Goal: Transaction & Acquisition: Purchase product/service

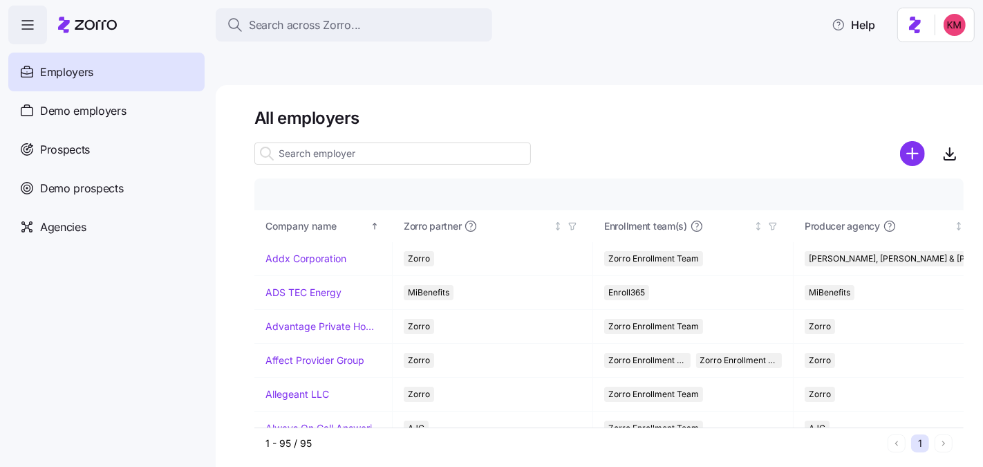
click at [93, 256] on nav "Employers Demo employers Prospects Demo prospects Agencies" at bounding box center [108, 255] width 216 height 422
click at [86, 142] on span "Prospects" at bounding box center [65, 149] width 50 height 17
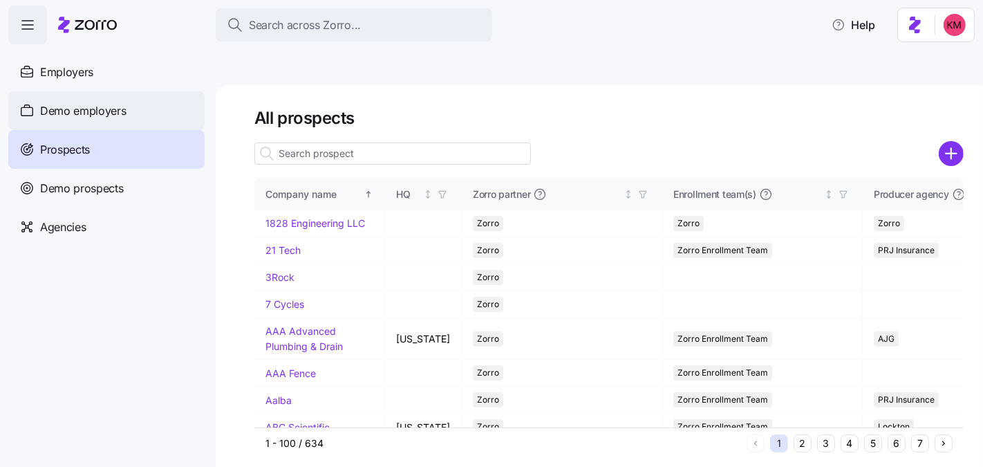
click at [92, 118] on span "Demo employers" at bounding box center [83, 110] width 86 height 17
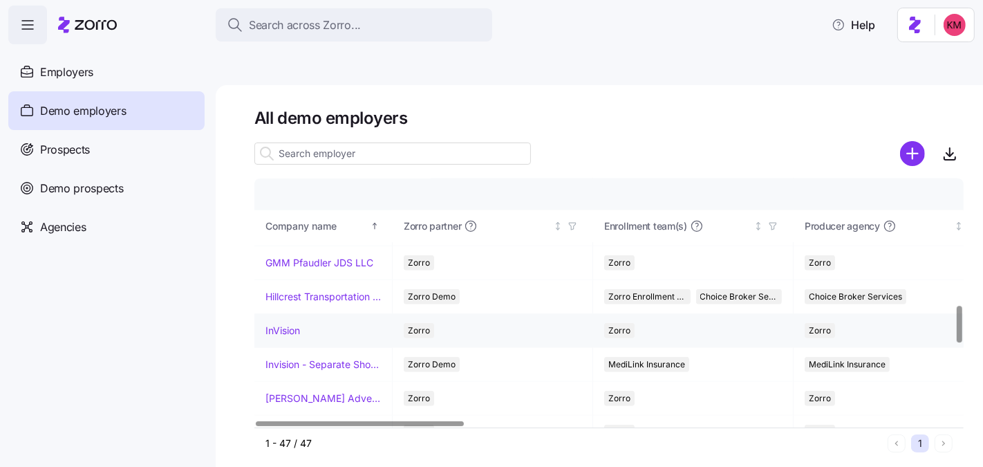
scroll to position [869, 0]
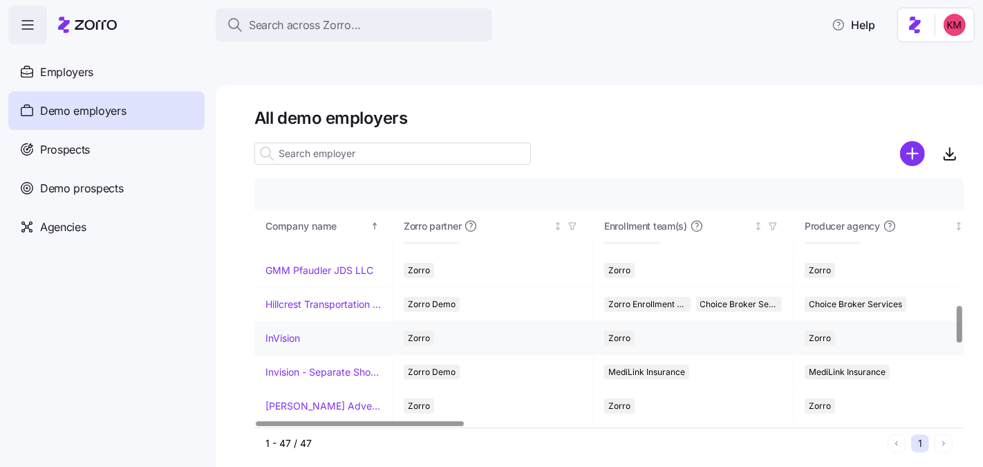
click at [295, 331] on link "InVision" at bounding box center [282, 338] width 35 height 14
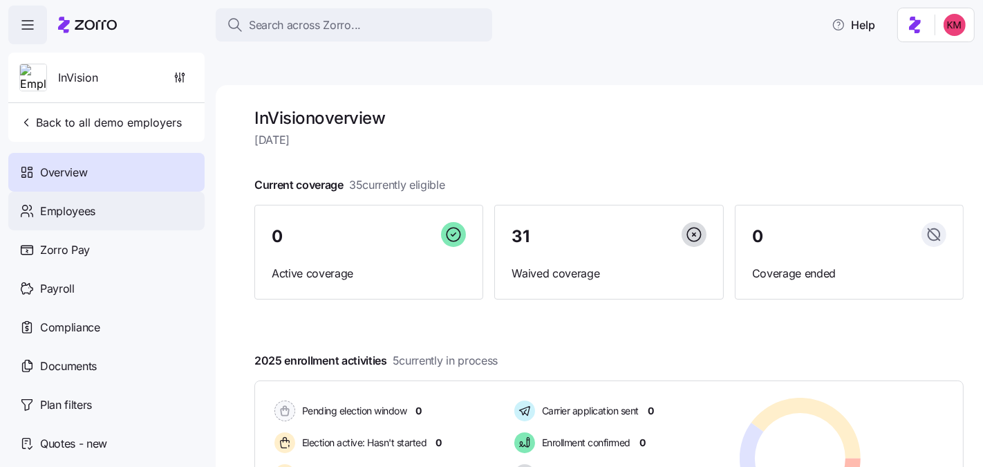
click at [67, 212] on span "Employees" at bounding box center [67, 211] width 55 height 17
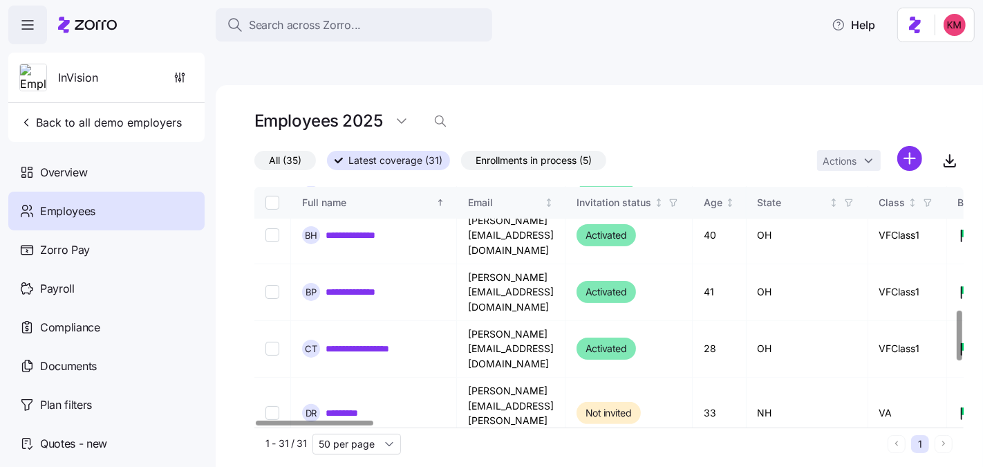
scroll to position [352, 0]
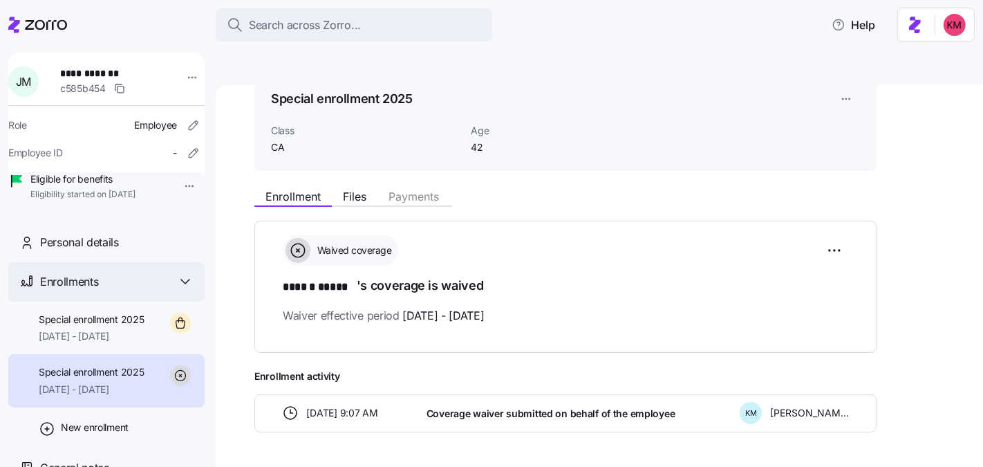
scroll to position [80, 0]
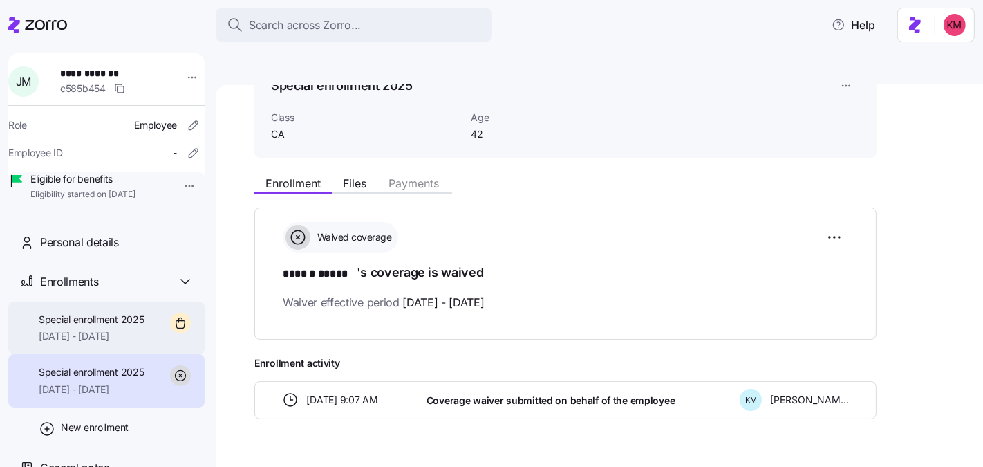
click at [116, 344] on div "Special enrollment 2025 10/01/2025 - 12/31/2025" at bounding box center [92, 327] width 106 height 31
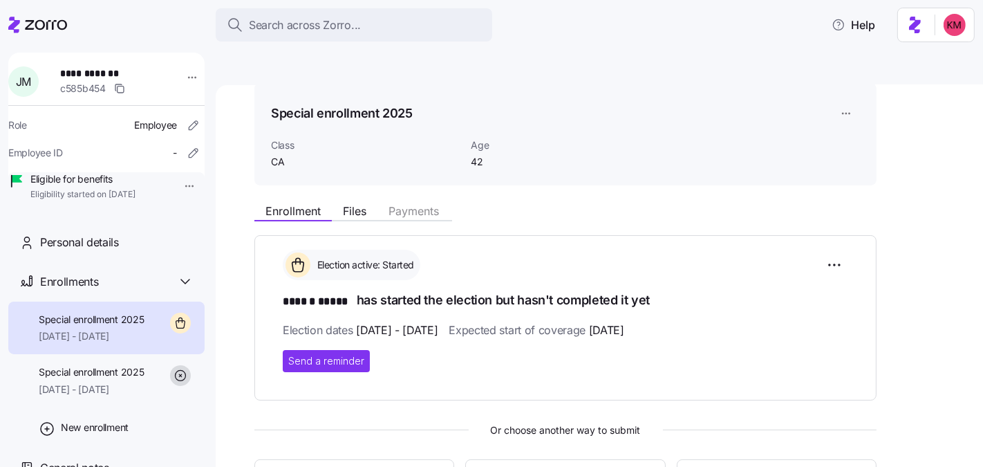
scroll to position [254, 0]
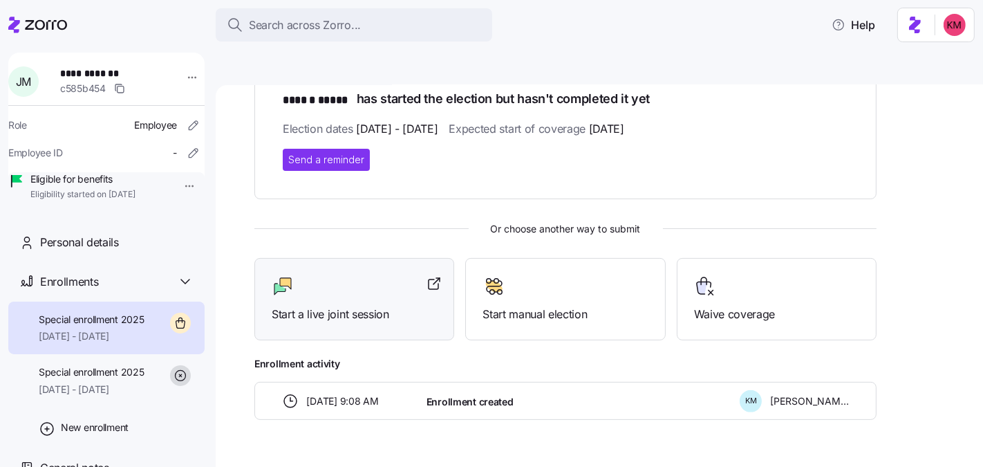
click at [339, 275] on div at bounding box center [354, 286] width 165 height 22
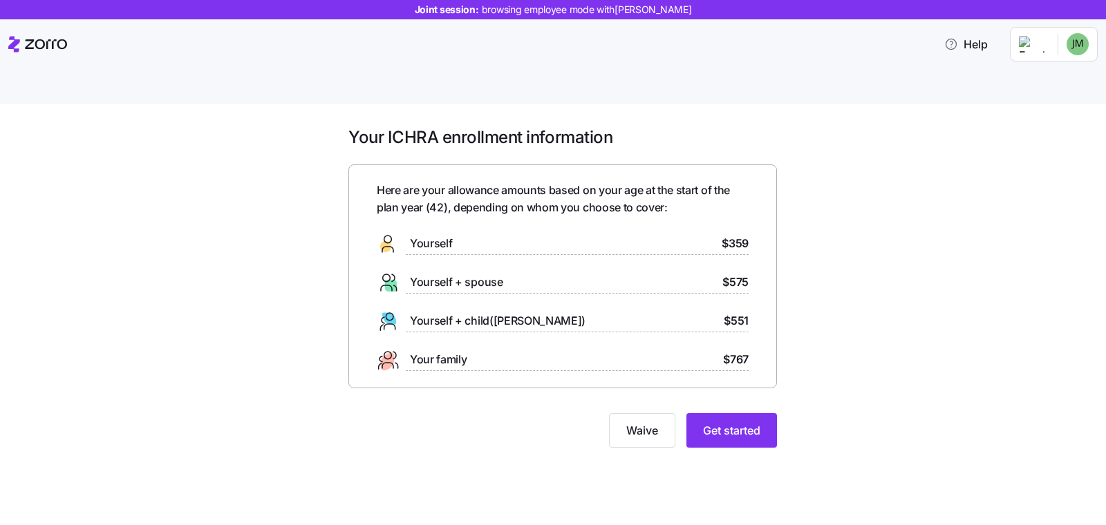
click at [858, 434] on div "Your ICHRA enrollment information Here are your allowance amounts based on your…" at bounding box center [553, 330] width 1106 height 453
click at [689, 413] on button "Get started" at bounding box center [731, 430] width 91 height 35
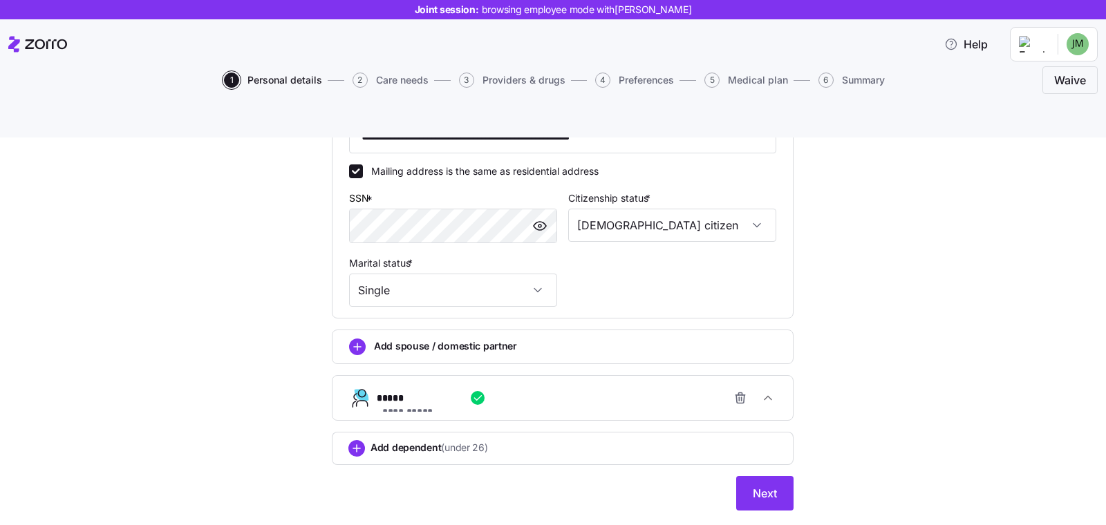
scroll to position [440, 0]
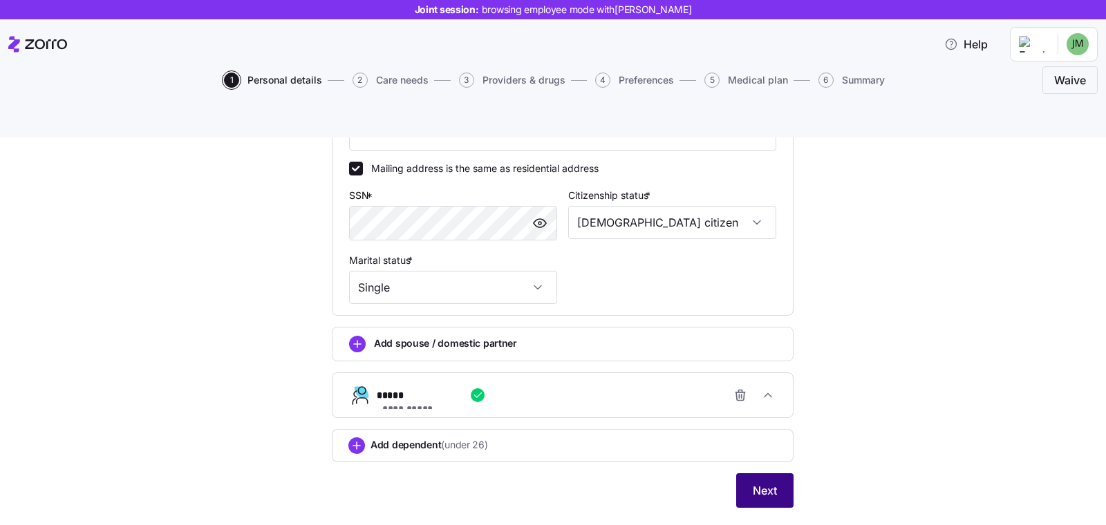
click at [740, 473] on button "Next" at bounding box center [764, 490] width 57 height 35
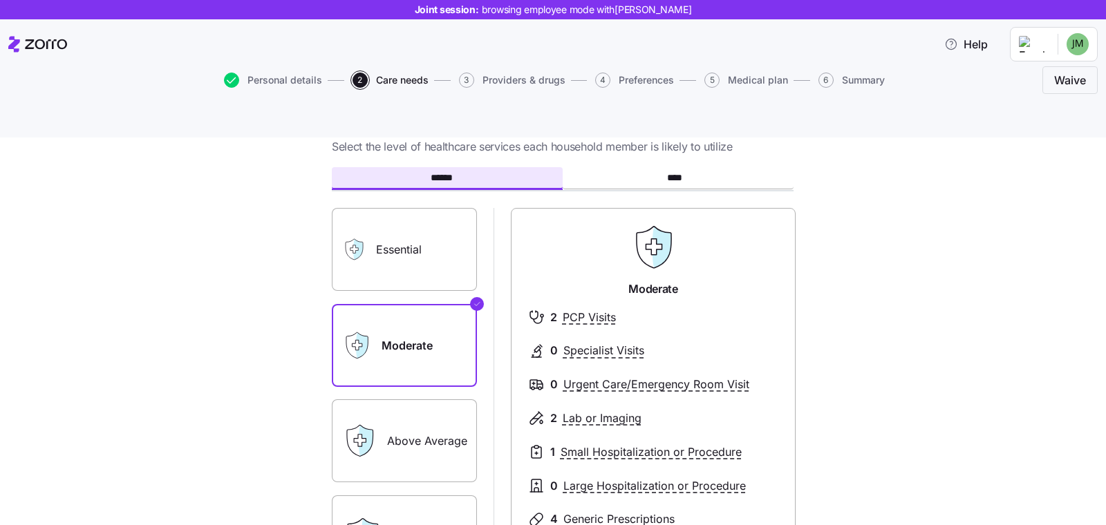
scroll to position [52, 0]
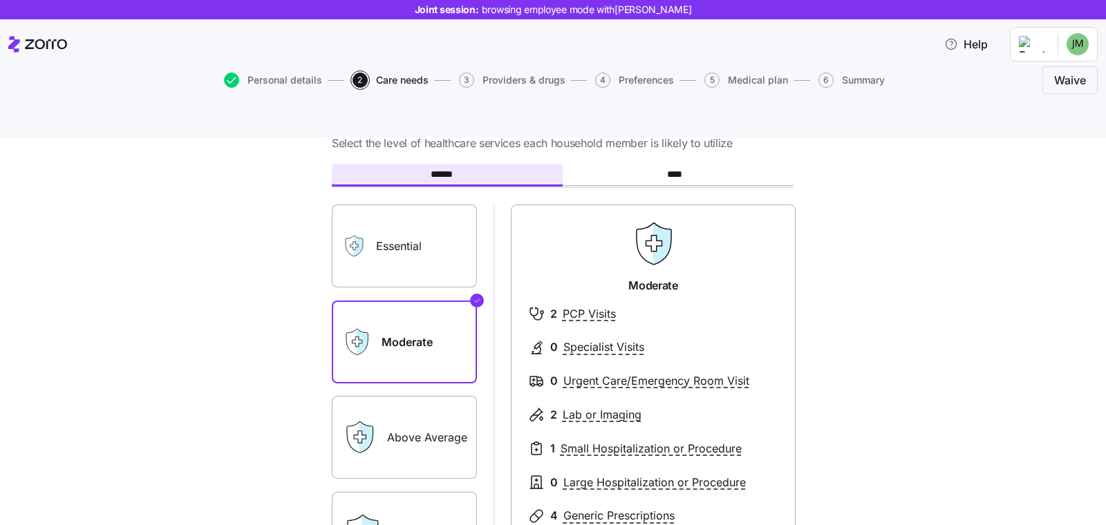
click at [440, 205] on label "Essential" at bounding box center [404, 246] width 145 height 83
click at [0, 0] on input "Essential" at bounding box center [0, 0] width 0 height 0
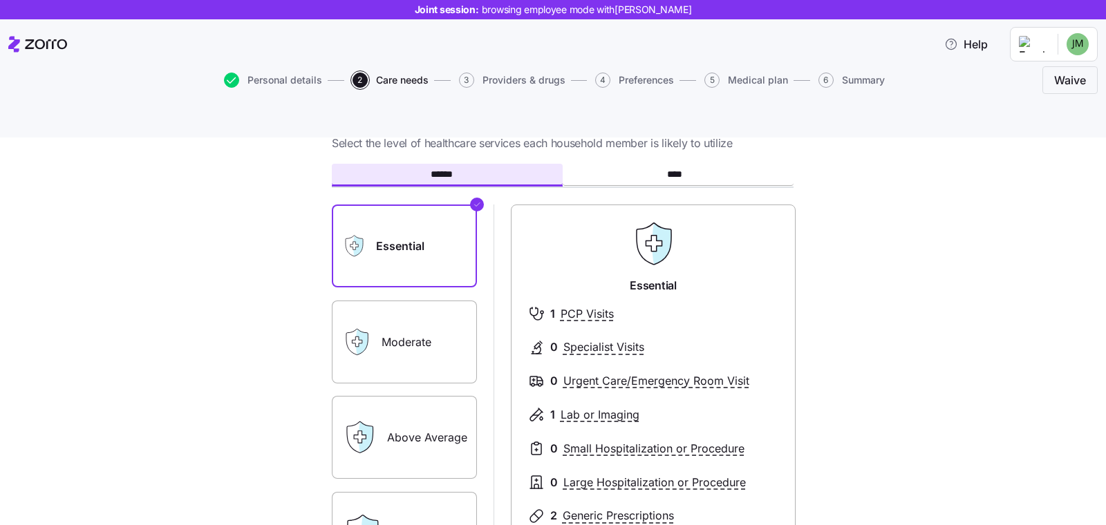
click at [427, 301] on label "Moderate" at bounding box center [404, 342] width 145 height 83
click at [0, 0] on input "Moderate" at bounding box center [0, 0] width 0 height 0
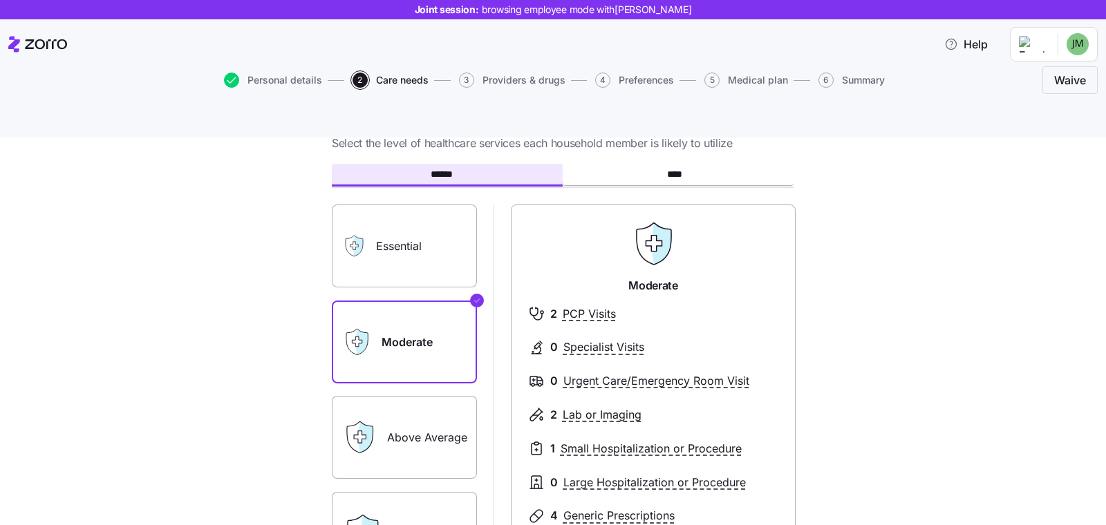
click at [425, 419] on label "Above Average" at bounding box center [404, 437] width 145 height 83
click at [0, 0] on input "Above Average" at bounding box center [0, 0] width 0 height 0
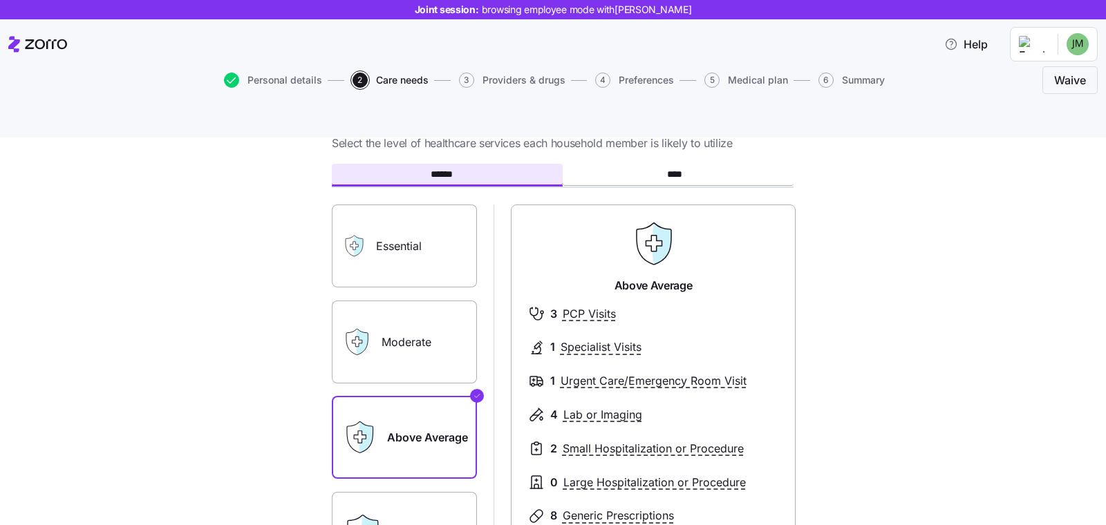
click at [408, 492] on label "Extensive" at bounding box center [404, 533] width 145 height 83
click at [0, 0] on input "Extensive" at bounding box center [0, 0] width 0 height 0
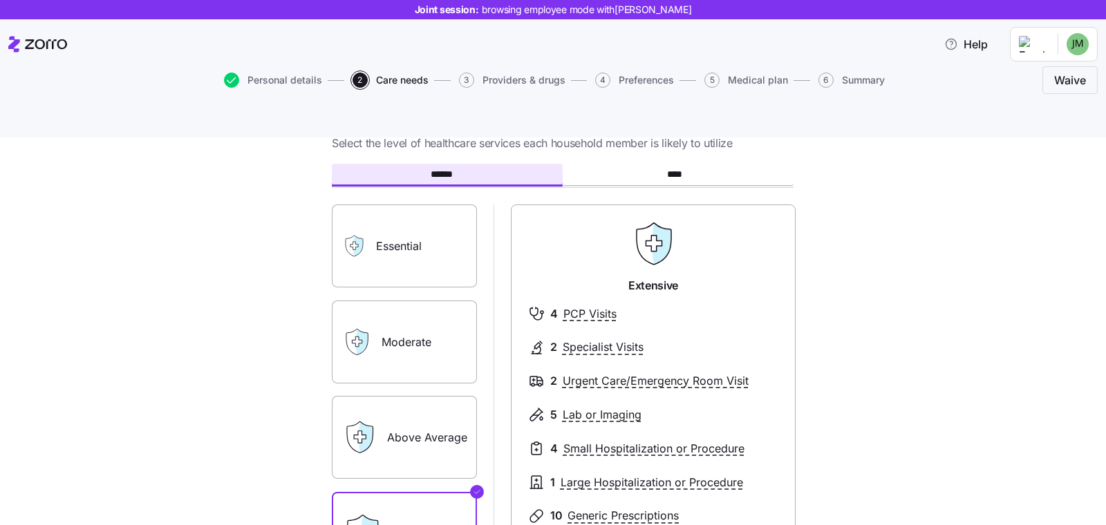
click at [414, 317] on label "Moderate" at bounding box center [404, 342] width 145 height 83
click at [0, 0] on input "Moderate" at bounding box center [0, 0] width 0 height 0
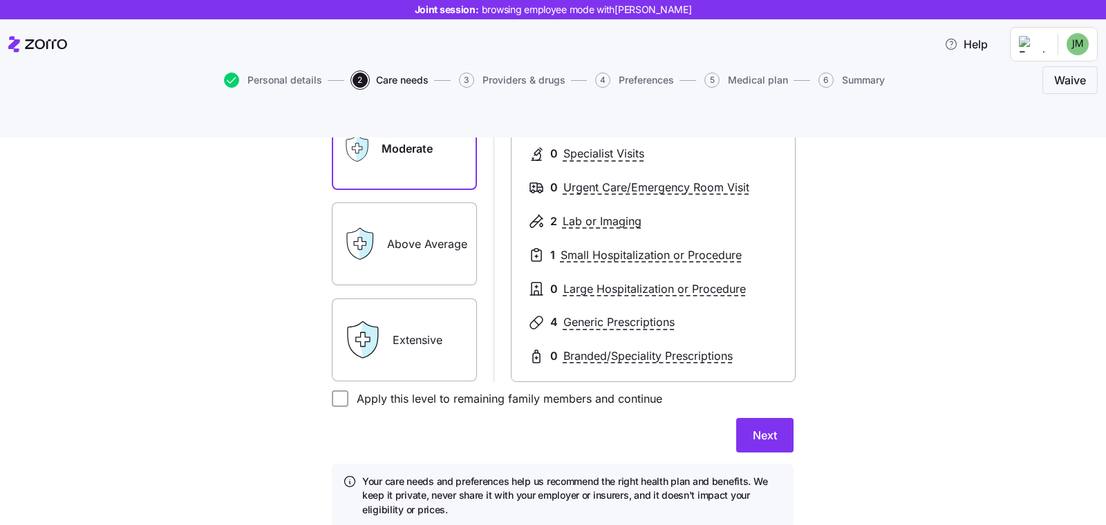
scroll to position [265, 0]
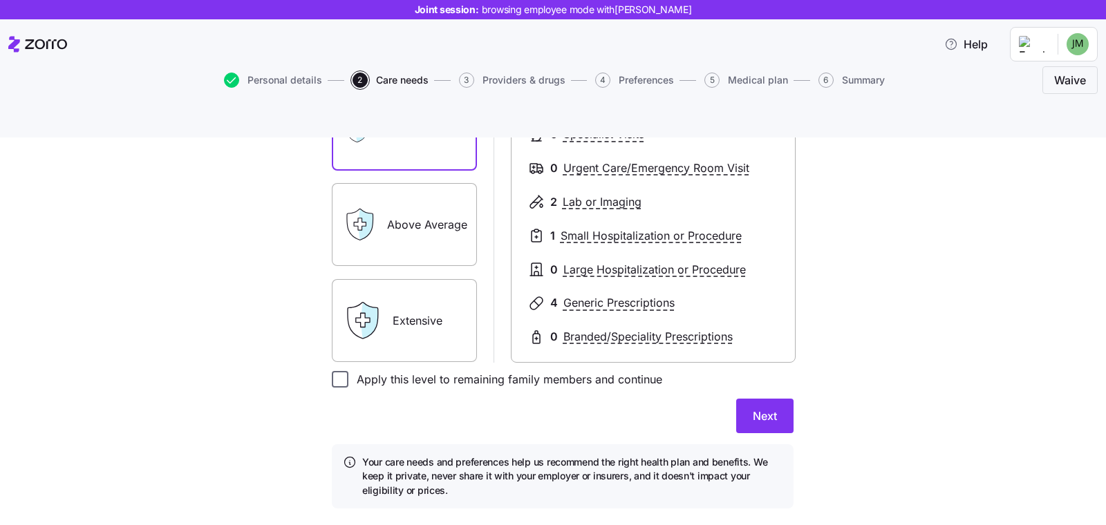
click at [332, 371] on input "Apply this level to remaining family members and continue" at bounding box center [340, 379] width 17 height 17
checkbox input "true"
click at [760, 408] on span "Next" at bounding box center [765, 416] width 24 height 17
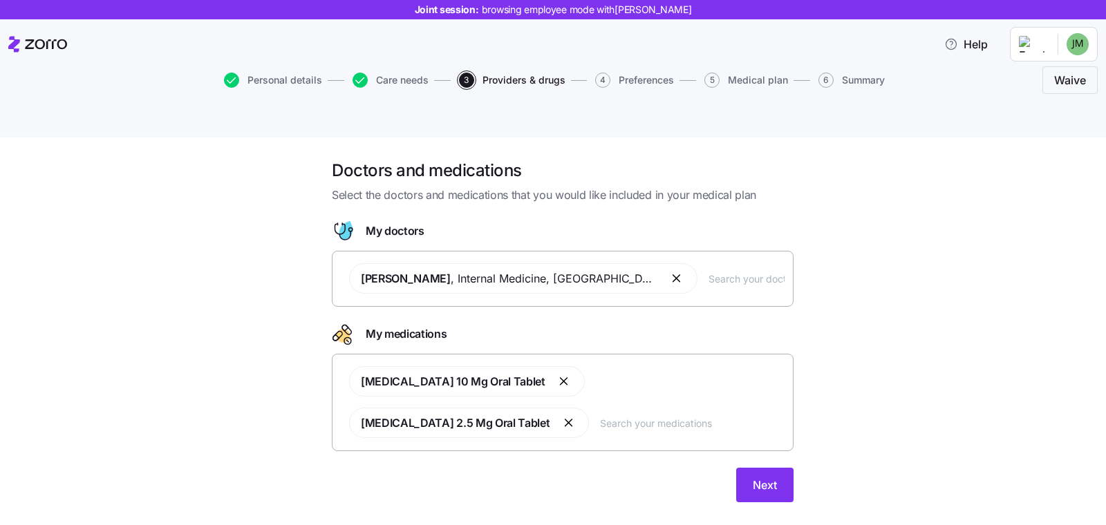
click at [708, 271] on input "text" at bounding box center [746, 278] width 76 height 15
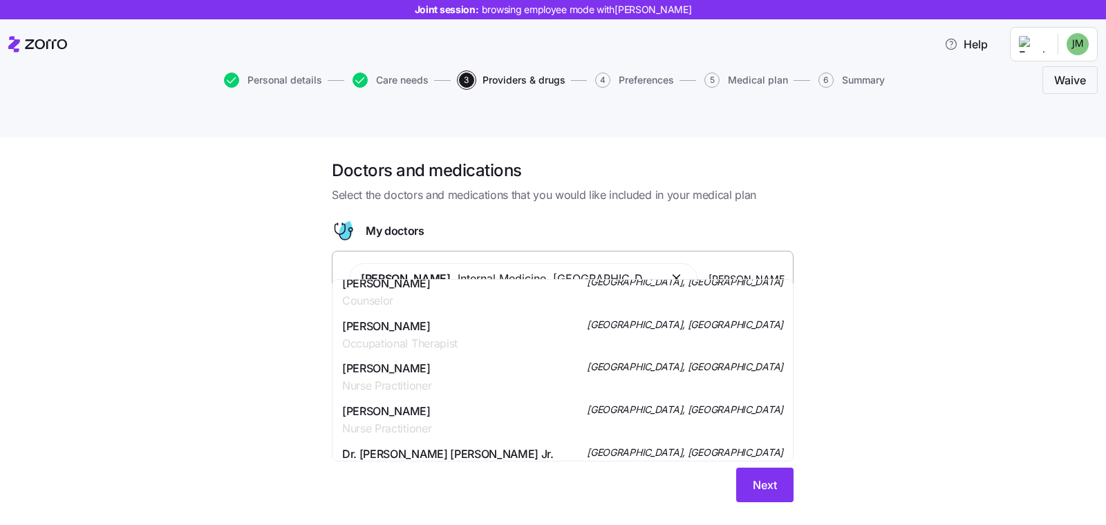
scroll to position [303, 0]
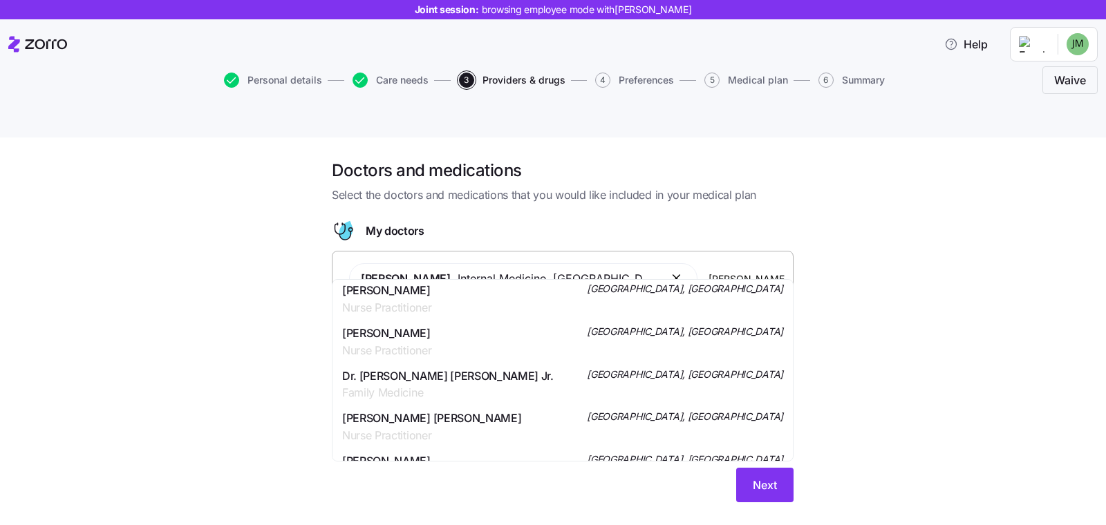
click at [249, 357] on div "Doctors and medications Select the doctors and medications that you would like …" at bounding box center [563, 339] width 1048 height 359
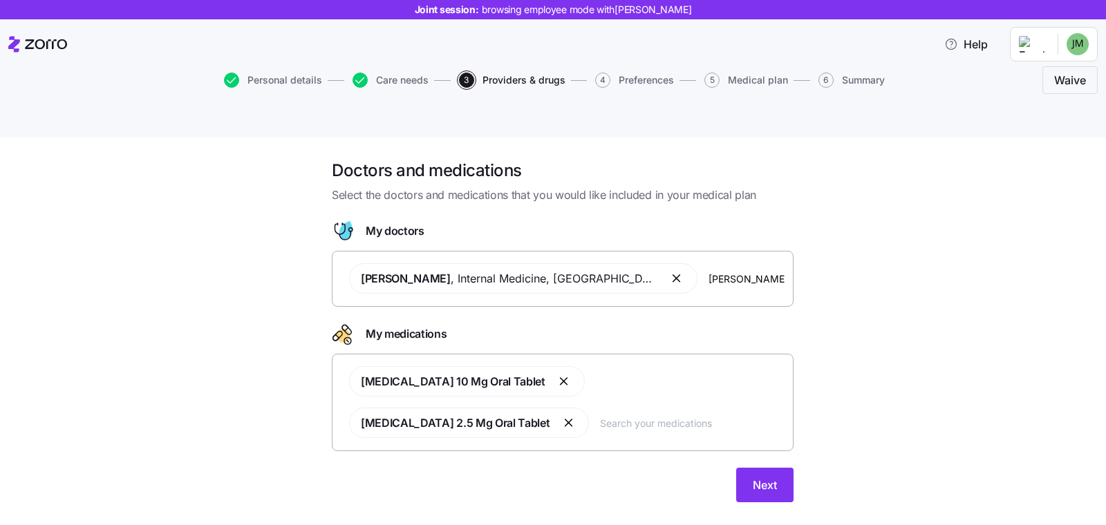
click at [600, 415] on input "text" at bounding box center [692, 422] width 185 height 15
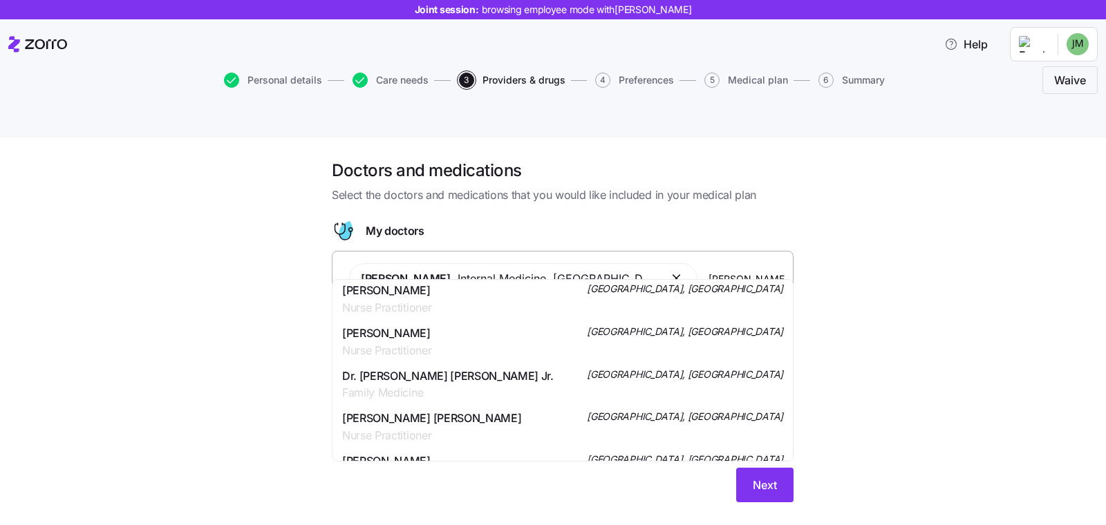
click at [676, 256] on div "[PERSON_NAME] , Internal Medicine , [GEOGRAPHIC_DATA], [GEOGRAPHIC_DATA] [PERSO…" at bounding box center [563, 278] width 444 height 47
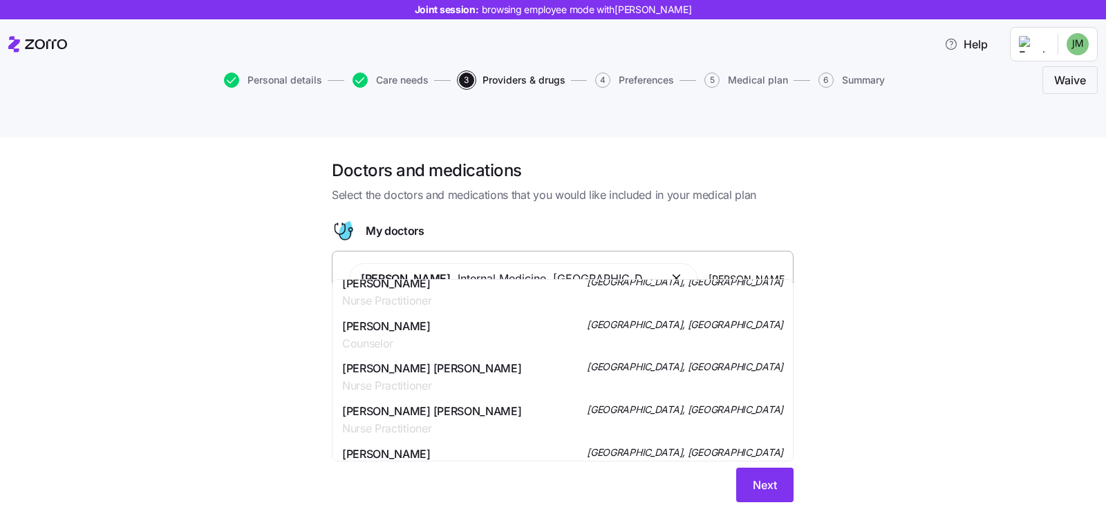
scroll to position [0, 0]
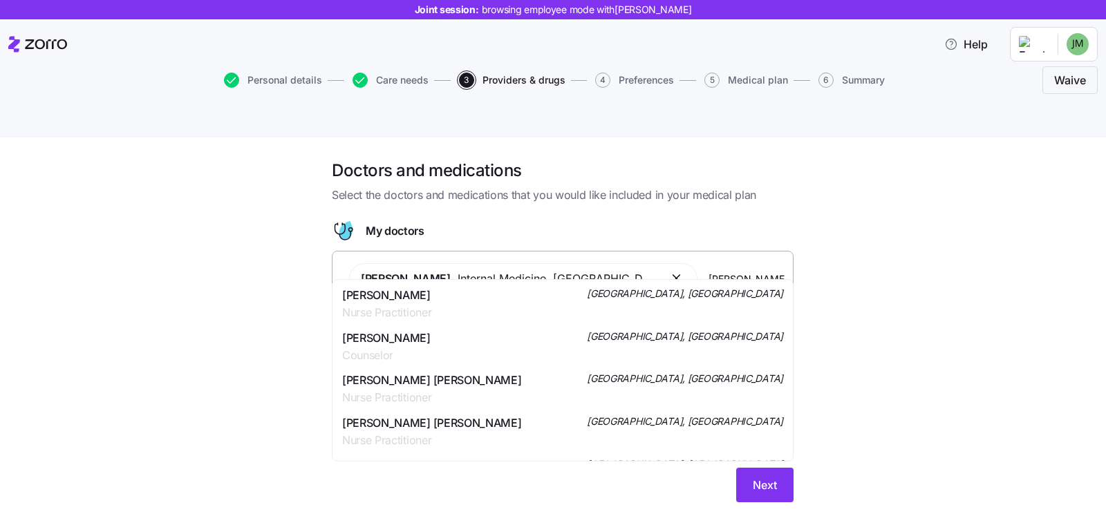
drag, startPoint x: 696, startPoint y: 251, endPoint x: 665, endPoint y: 247, distance: 31.3
click at [708, 271] on input "[PERSON_NAME]" at bounding box center [746, 278] width 76 height 15
type input "[PERSON_NAME]"
click at [931, 242] on div "Doctors and medications Select the doctors and medications that you would like …" at bounding box center [563, 339] width 1048 height 359
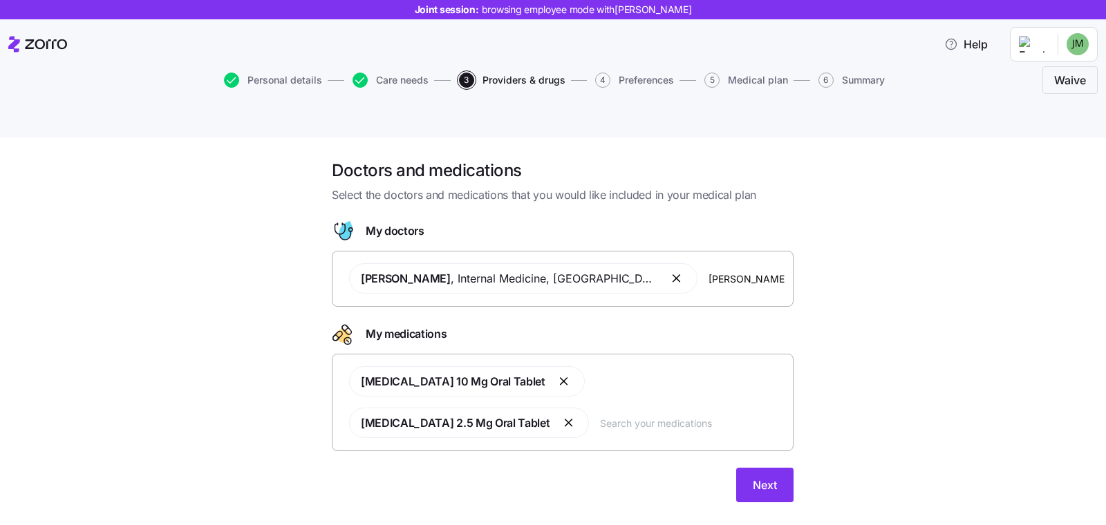
click at [600, 415] on input "text" at bounding box center [692, 422] width 185 height 15
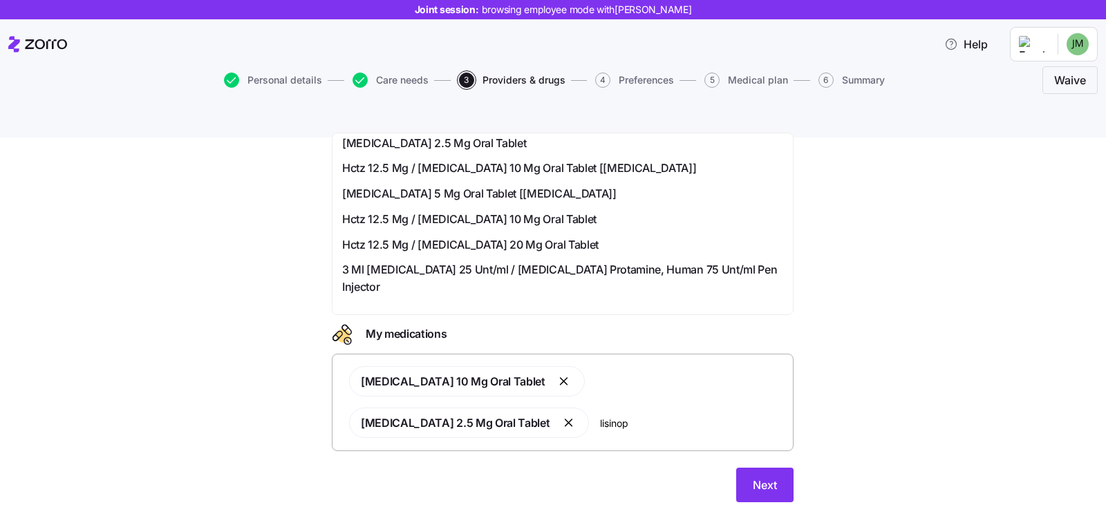
scroll to position [349, 0]
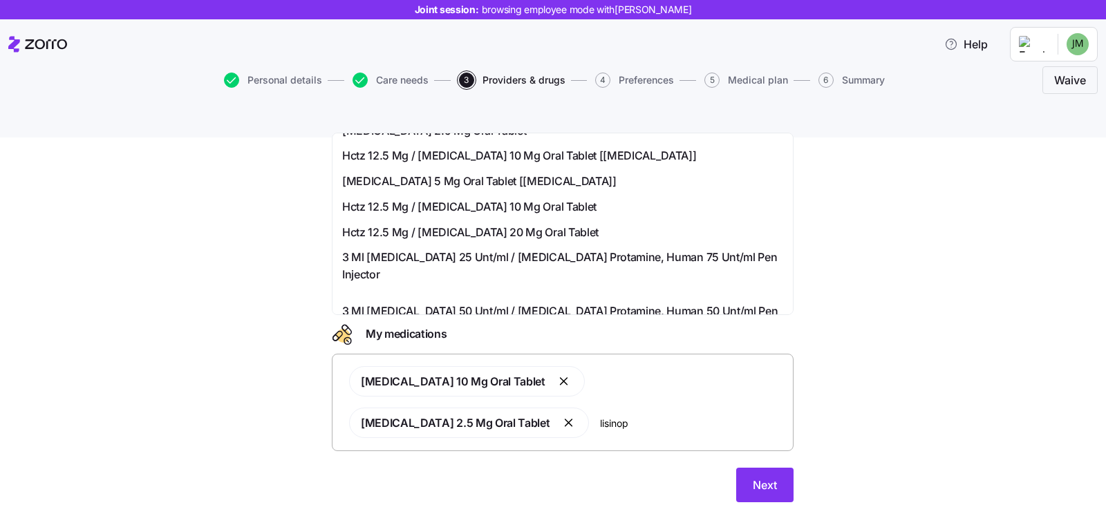
type input "lisinop"
click at [903, 346] on div "Doctors and medications Select the doctors and medications that you would like …" at bounding box center [563, 339] width 1048 height 359
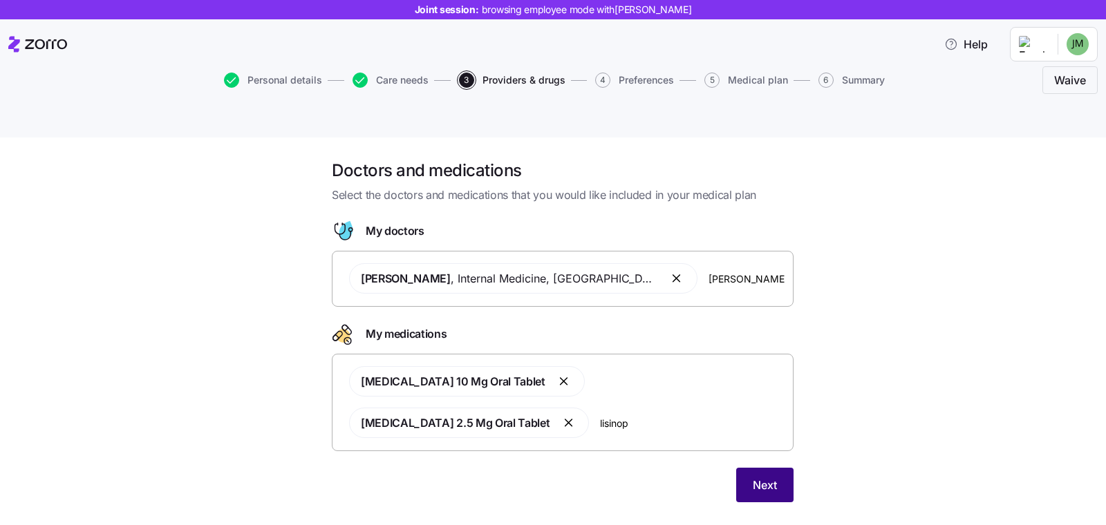
click at [761, 477] on span "Next" at bounding box center [765, 485] width 24 height 17
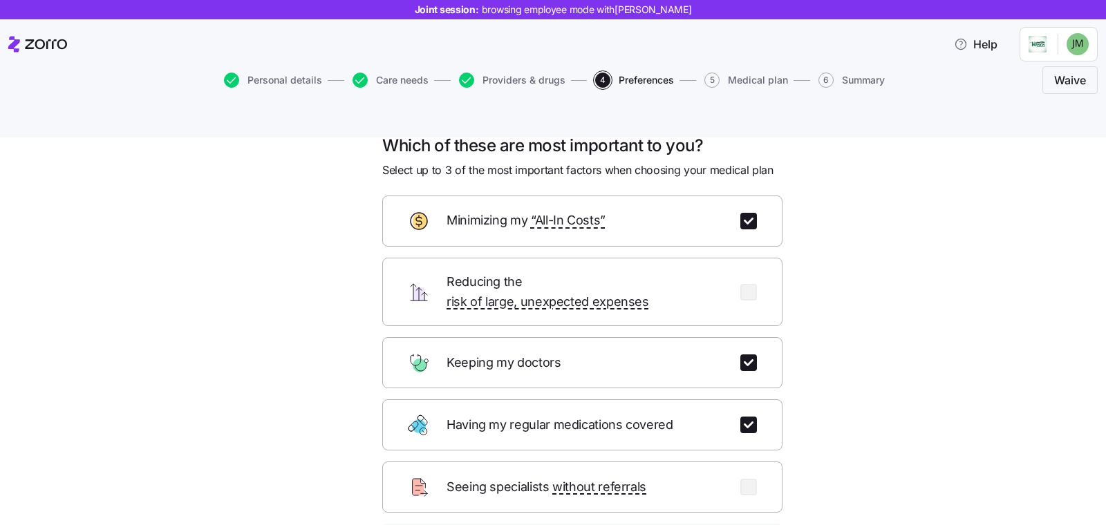
scroll to position [28, 0]
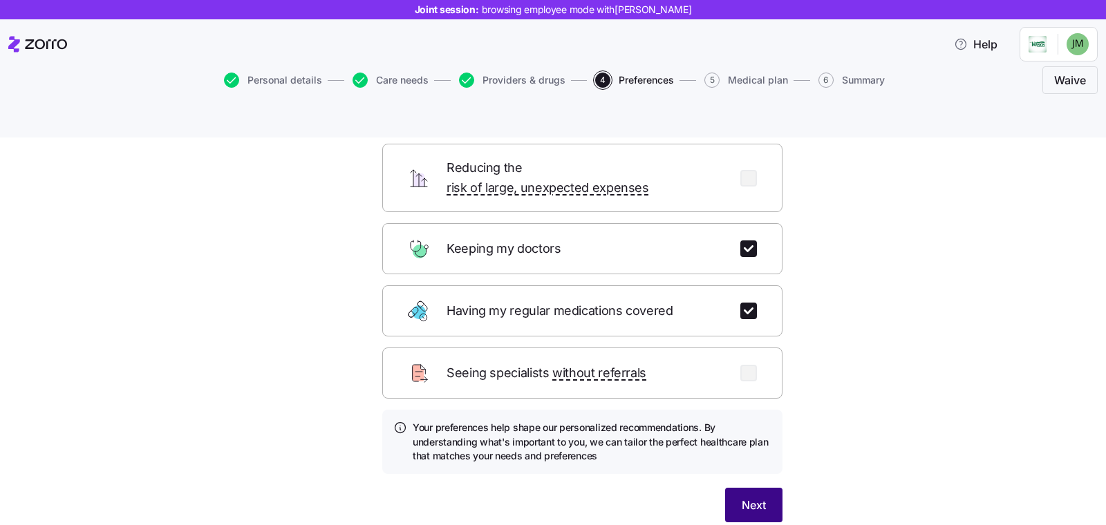
click at [760, 488] on button "Next" at bounding box center [753, 505] width 57 height 35
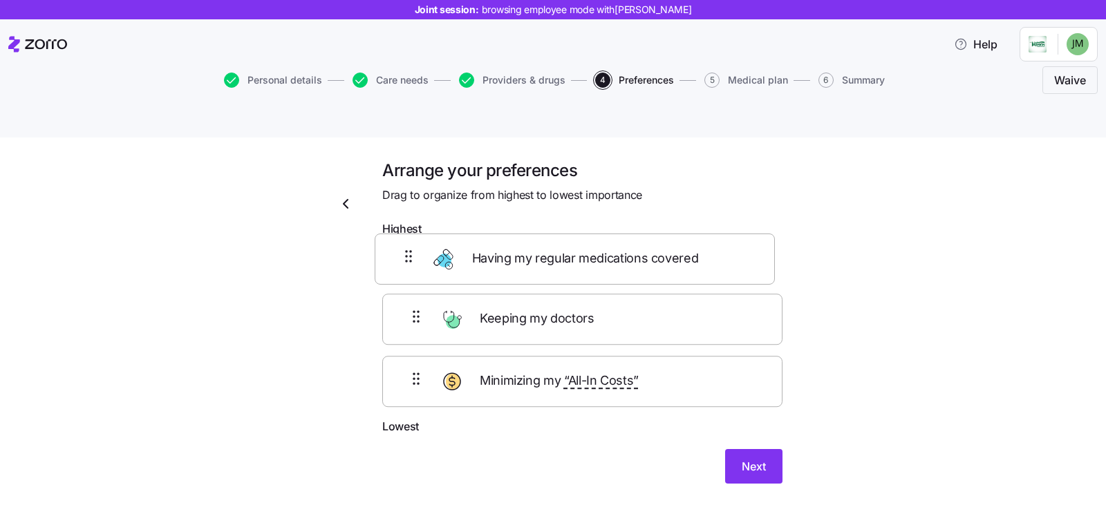
scroll to position [0, 0]
drag, startPoint x: 399, startPoint y: 318, endPoint x: 401, endPoint y: 225, distance: 93.3
click at [401, 243] on div "Keeping my doctors Having my regular medications covered Minimizing my “All-In …" at bounding box center [582, 330] width 400 height 175
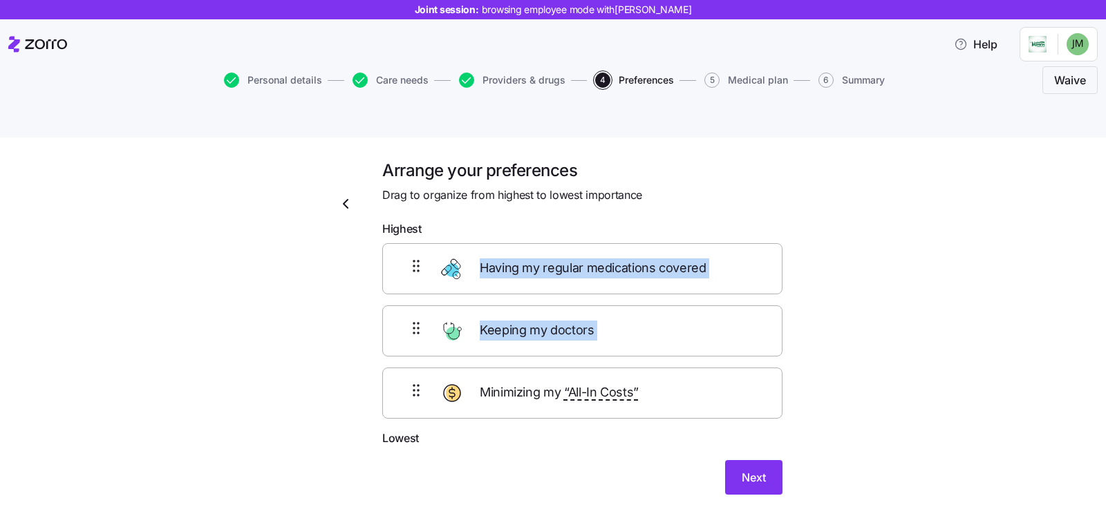
drag, startPoint x: 404, startPoint y: 330, endPoint x: 409, endPoint y: 247, distance: 83.1
click at [409, 247] on div "Having my regular medications covered Keeping my doctors Minimizing my “All-In …" at bounding box center [582, 331] width 400 height 176
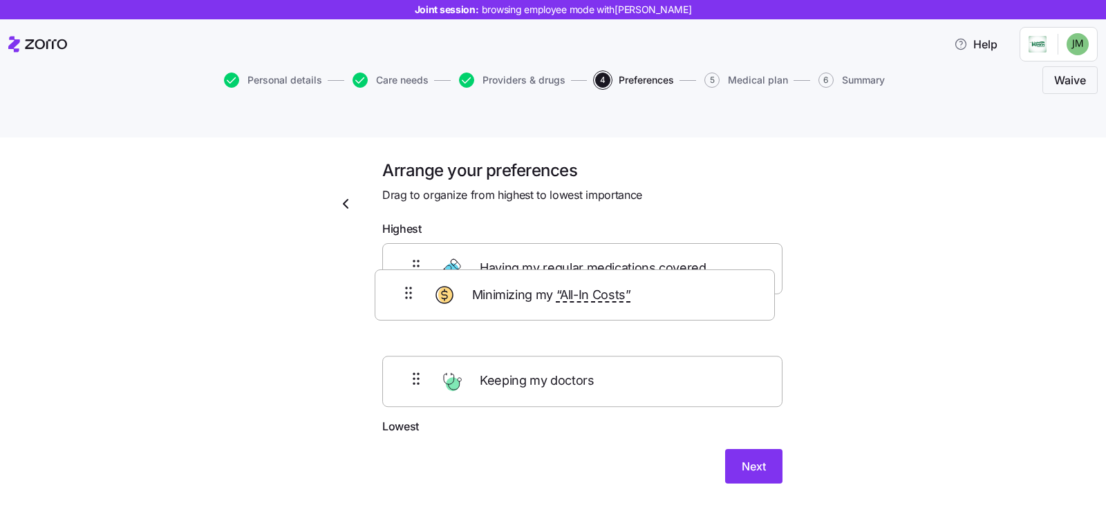
drag, startPoint x: 406, startPoint y: 364, endPoint x: 404, endPoint y: 286, distance: 78.1
click at [404, 286] on div "Having my regular medications covered Keeping my doctors Minimizing my “All-In …" at bounding box center [582, 330] width 400 height 175
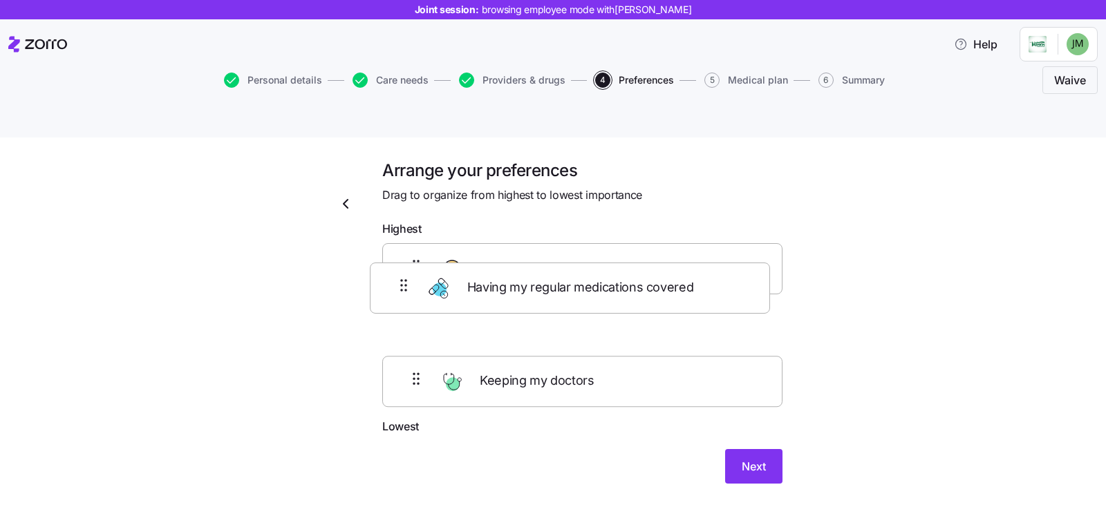
drag, startPoint x: 420, startPoint y: 254, endPoint x: 414, endPoint y: 316, distance: 62.5
click at [414, 316] on div "Having my regular medications covered Minimizing my “All-In Costs” Keeping my d…" at bounding box center [582, 330] width 400 height 175
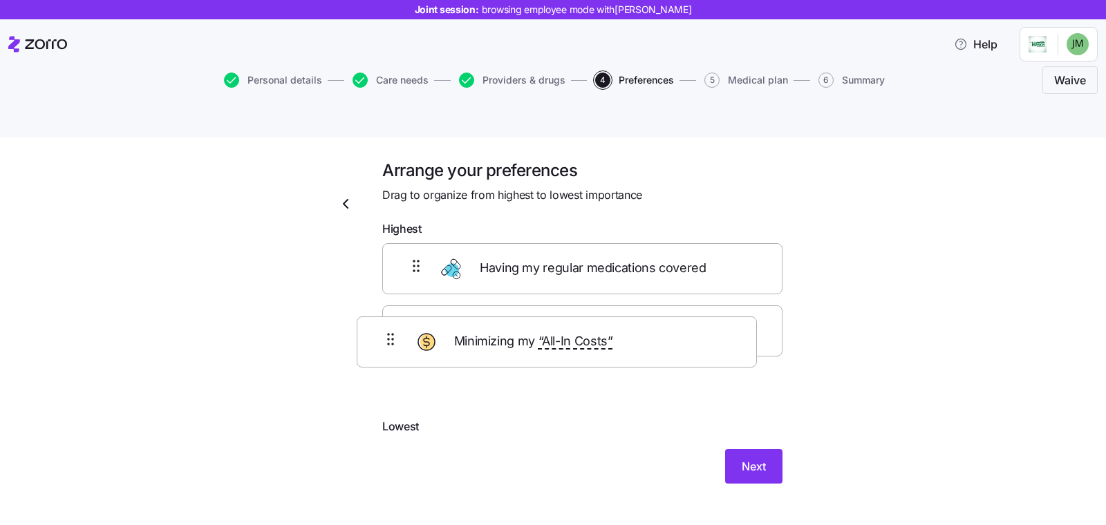
drag, startPoint x: 419, startPoint y: 241, endPoint x: 416, endPoint y: 365, distance: 124.4
click at [398, 353] on div "Minimizing my “All-In Costs” Having my regular medications covered Keeping my d…" at bounding box center [582, 330] width 400 height 175
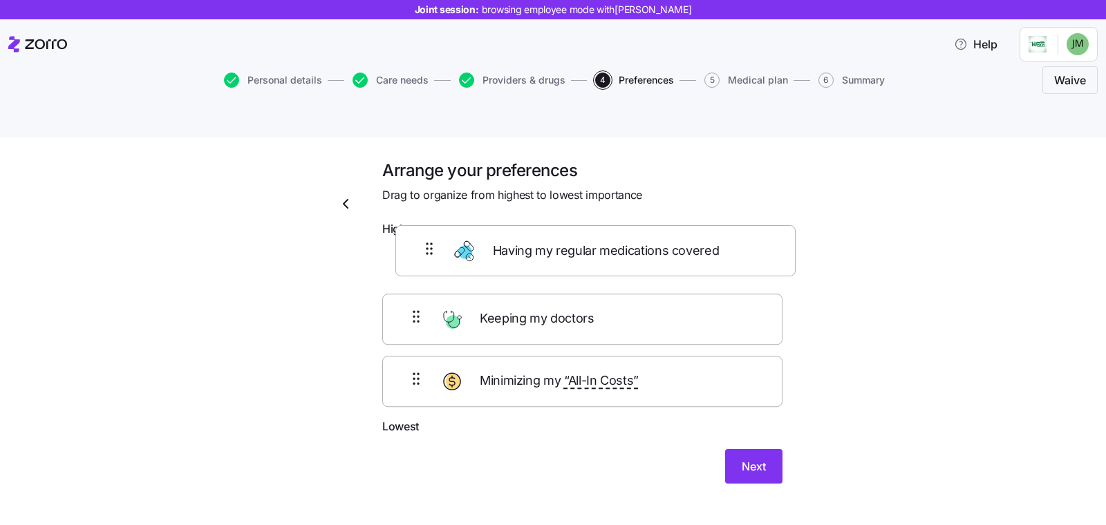
drag, startPoint x: 402, startPoint y: 304, endPoint x: 424, endPoint y: 250, distance: 58.9
click at [424, 250] on div "Keeping my doctors Having my regular medications covered Minimizing my “All-In …" at bounding box center [582, 330] width 400 height 175
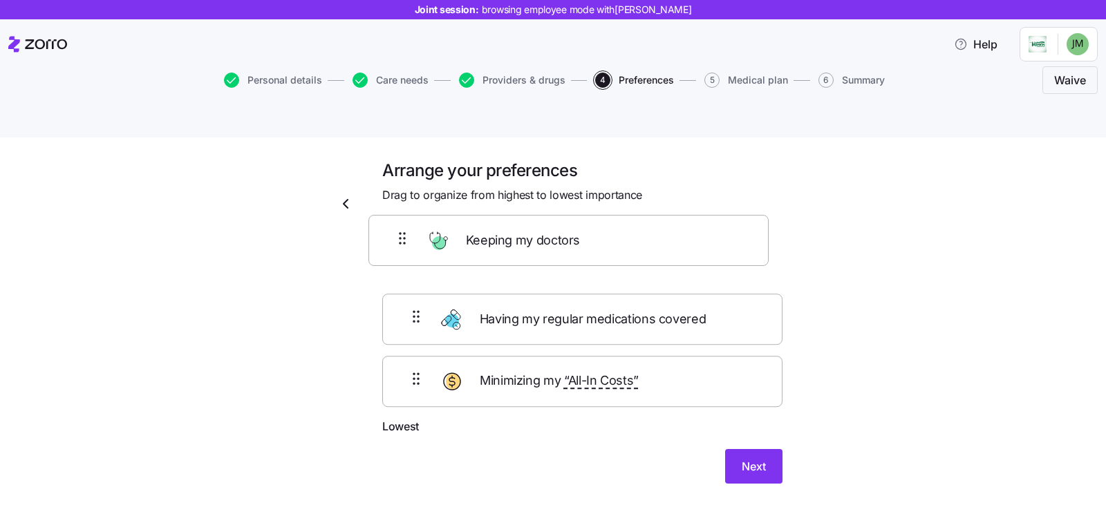
drag, startPoint x: 422, startPoint y: 306, endPoint x: 414, endPoint y: 243, distance: 63.4
click at [414, 243] on div "Having my regular medications covered Keeping my doctors Minimizing my “All-In …" at bounding box center [582, 330] width 400 height 175
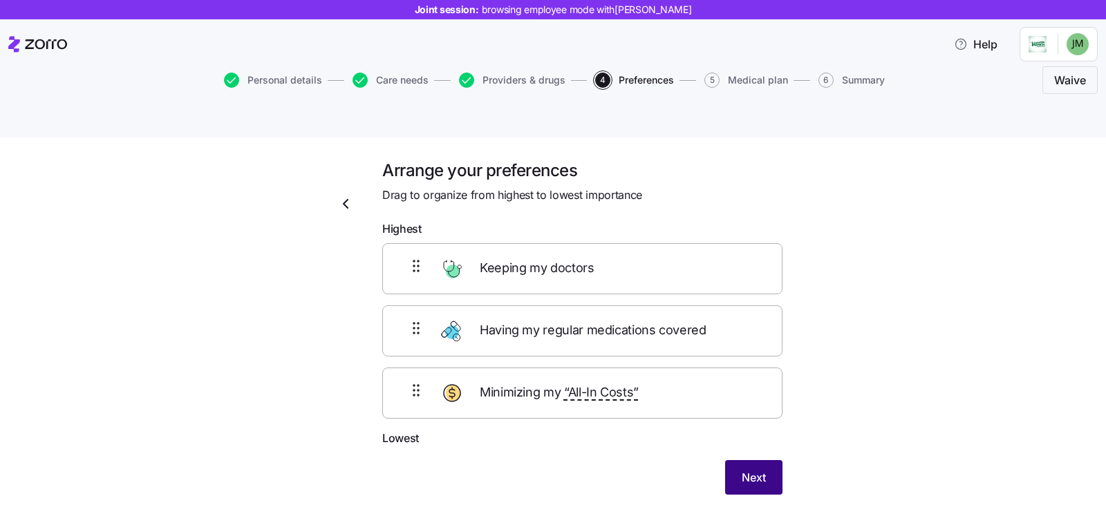
click at [725, 460] on button "Next" at bounding box center [753, 477] width 57 height 35
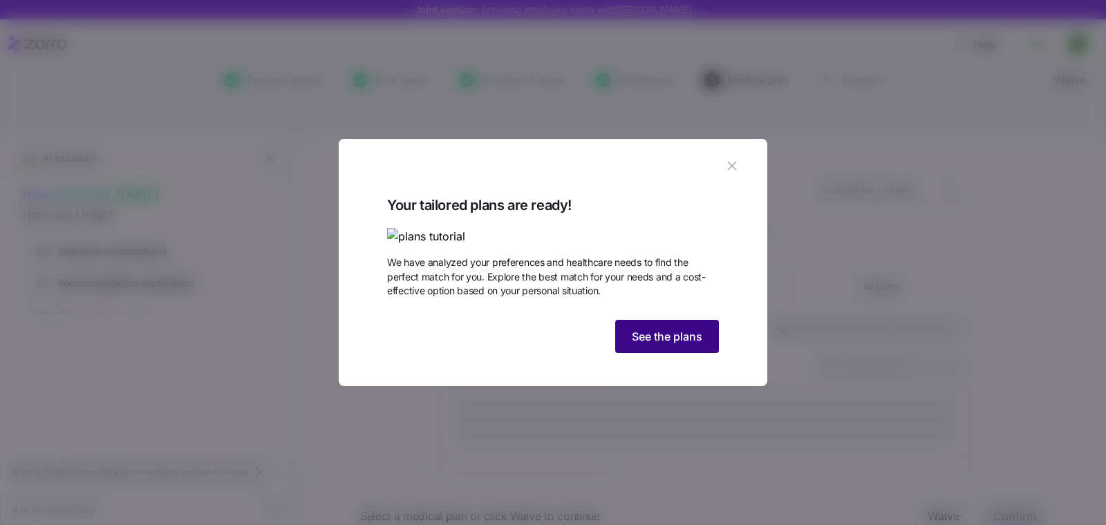
click at [679, 345] on span "See the plans" at bounding box center [667, 336] width 71 height 17
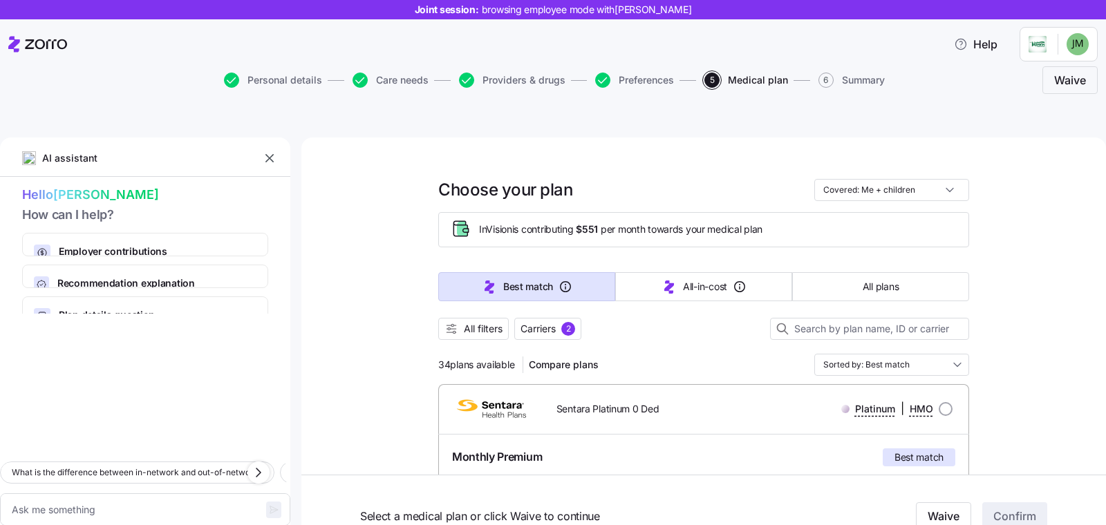
type textarea "x"
click at [266, 151] on icon "button" at bounding box center [270, 158] width 14 height 14
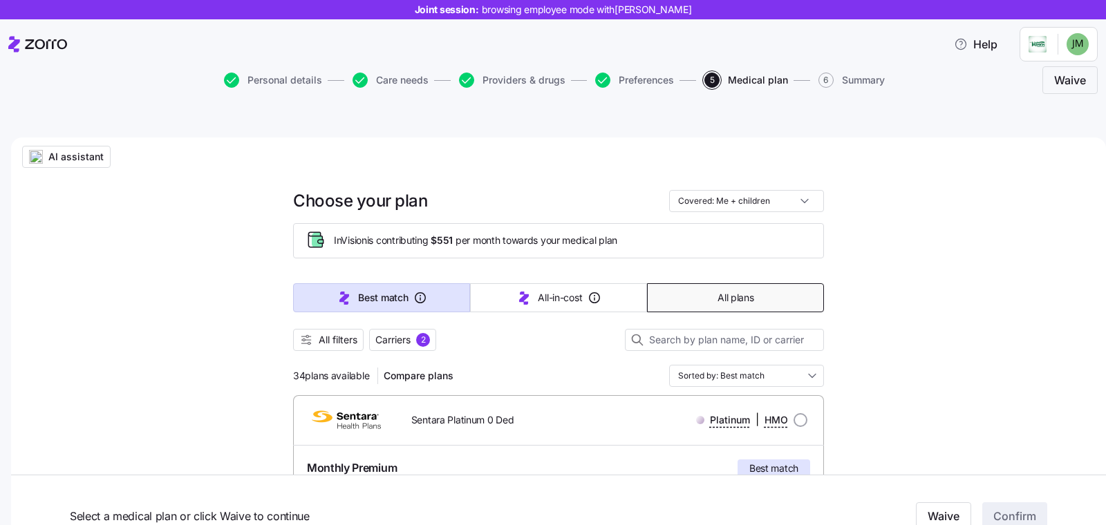
click at [684, 283] on button "All plans" at bounding box center [735, 297] width 177 height 29
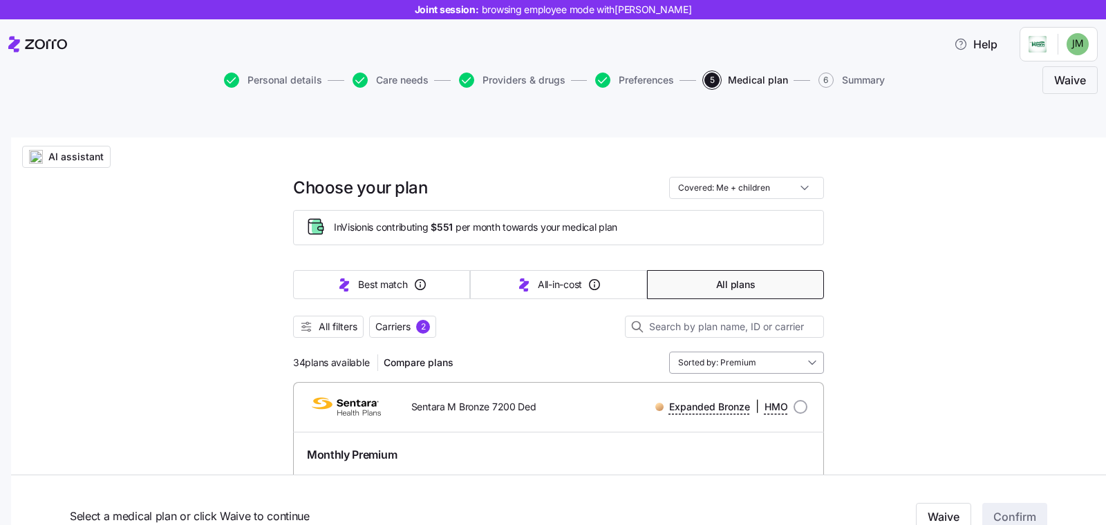
scroll to position [28, 0]
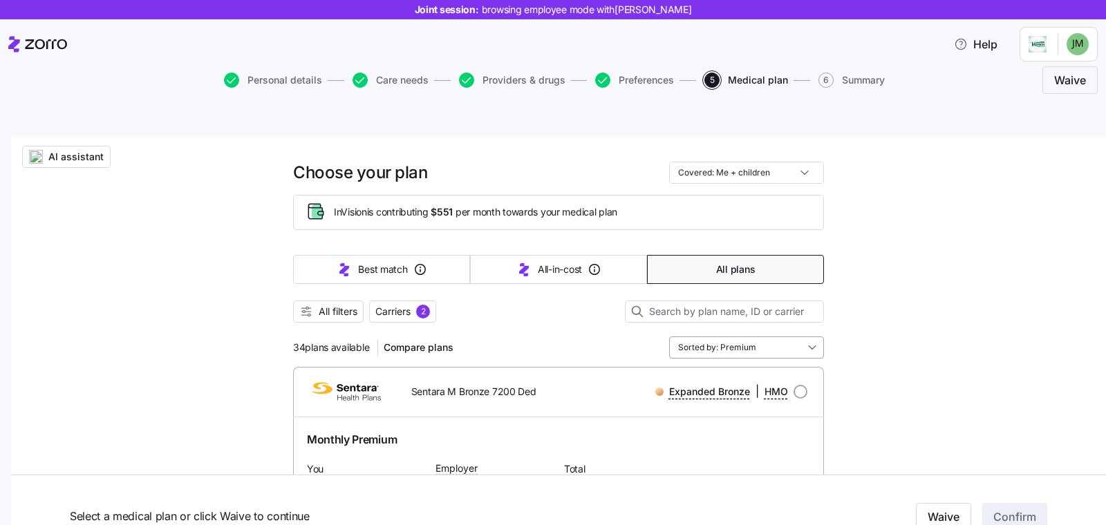
click at [755, 337] on input "Sorted by: Premium" at bounding box center [746, 348] width 155 height 22
click at [337, 305] on span "All filters" at bounding box center [338, 312] width 39 height 14
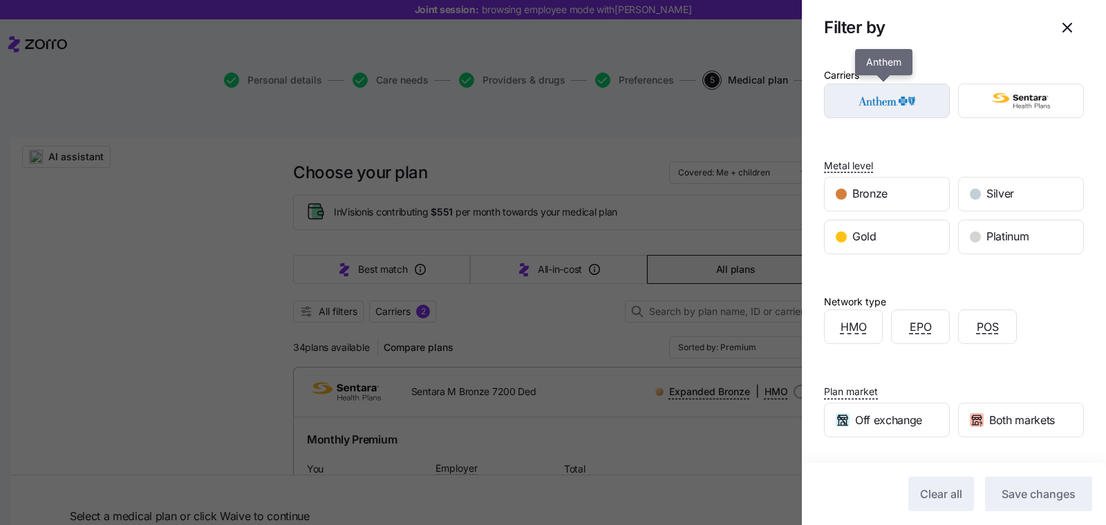
click at [910, 100] on img "button" at bounding box center [887, 101] width 102 height 28
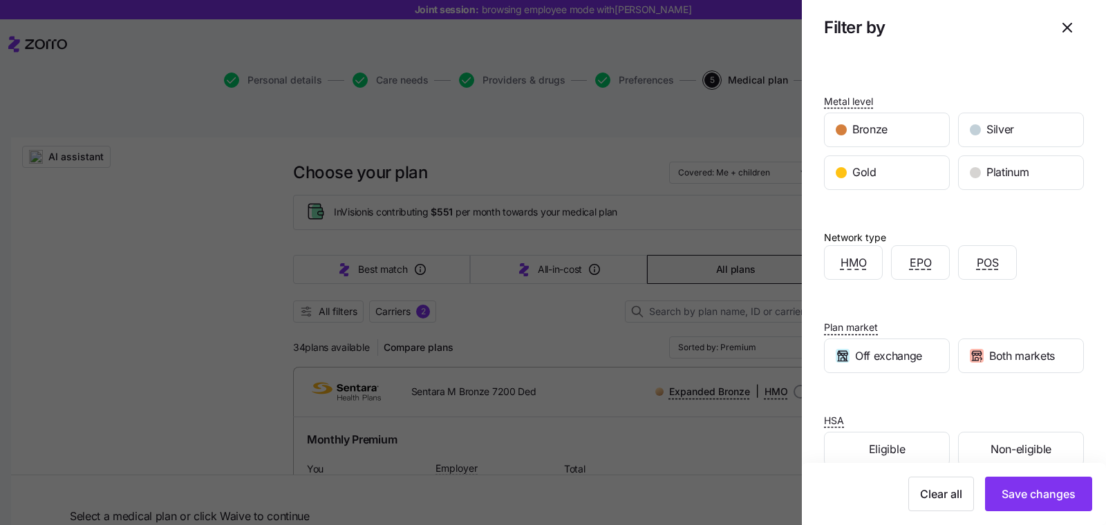
scroll to position [86, 0]
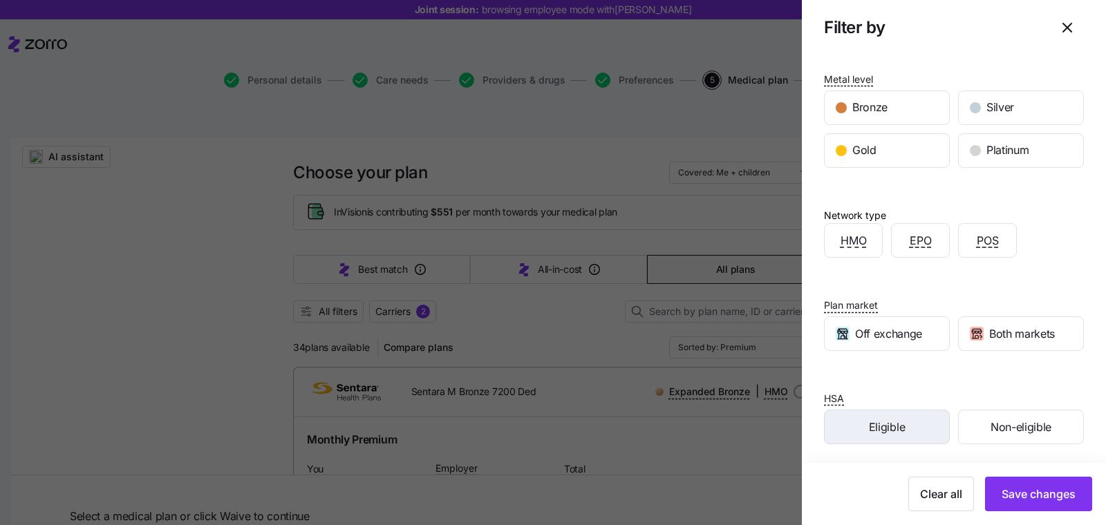
click at [894, 413] on div "Eligible" at bounding box center [887, 427] width 124 height 33
click at [1008, 480] on button "Save changes" at bounding box center [1038, 494] width 107 height 35
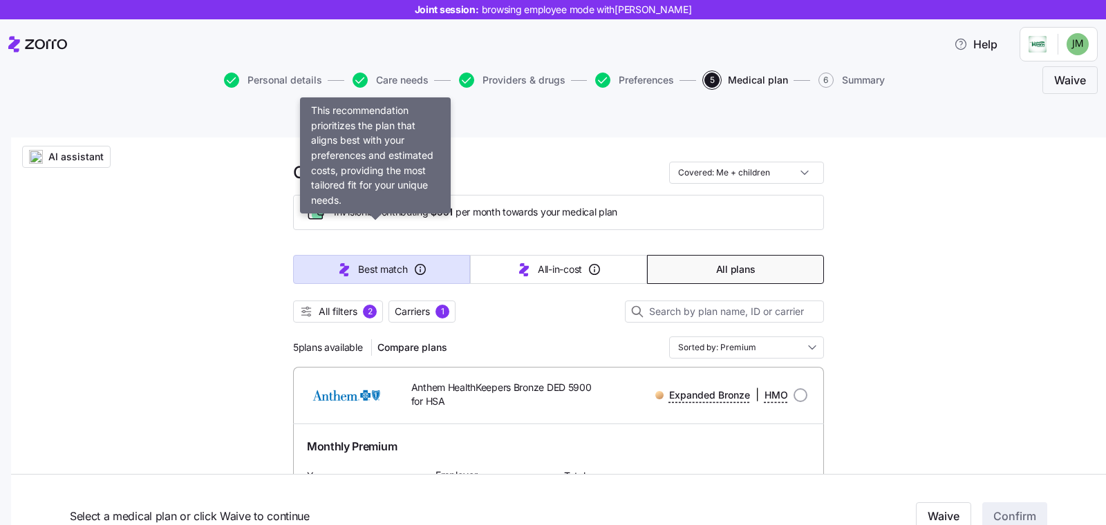
click at [345, 261] on icon "button" at bounding box center [344, 269] width 17 height 17
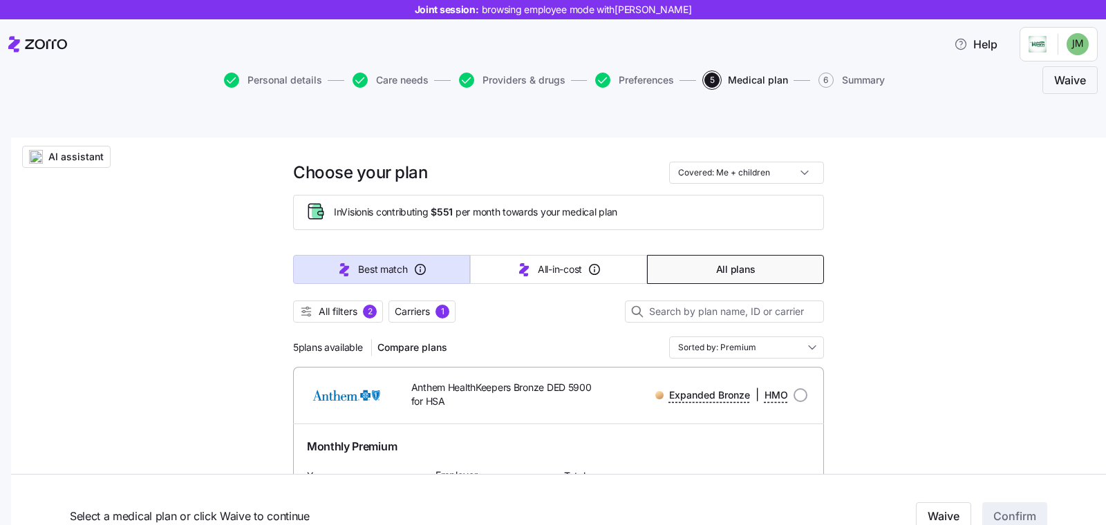
type input "Sorted by: Best match"
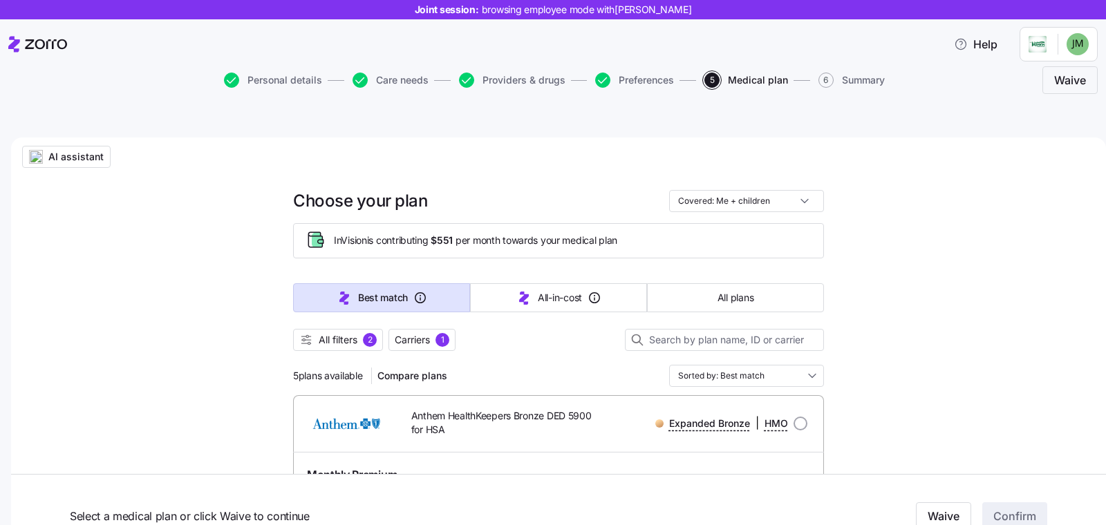
scroll to position [0, 0]
click at [337, 333] on span "All filters" at bounding box center [338, 340] width 39 height 14
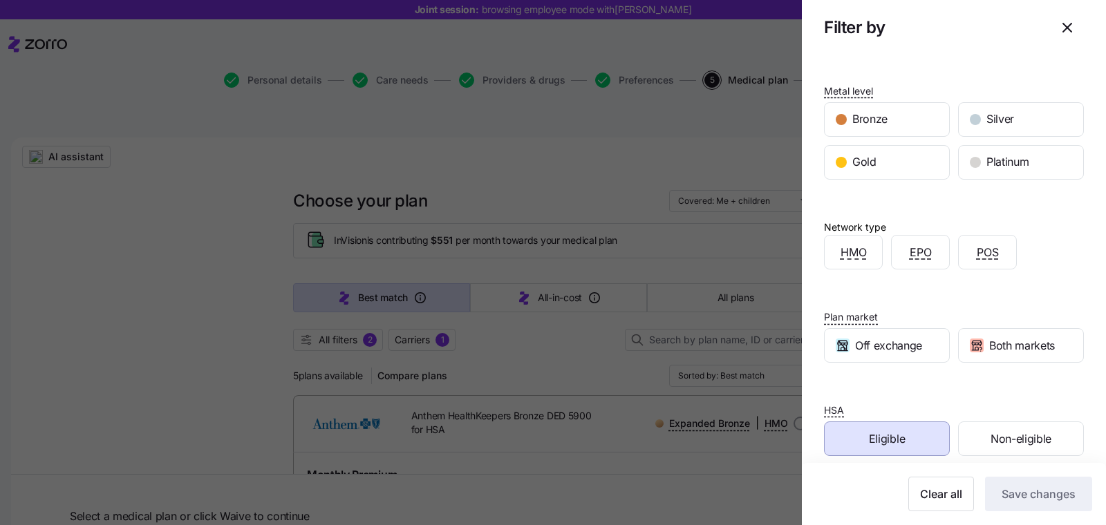
scroll to position [86, 0]
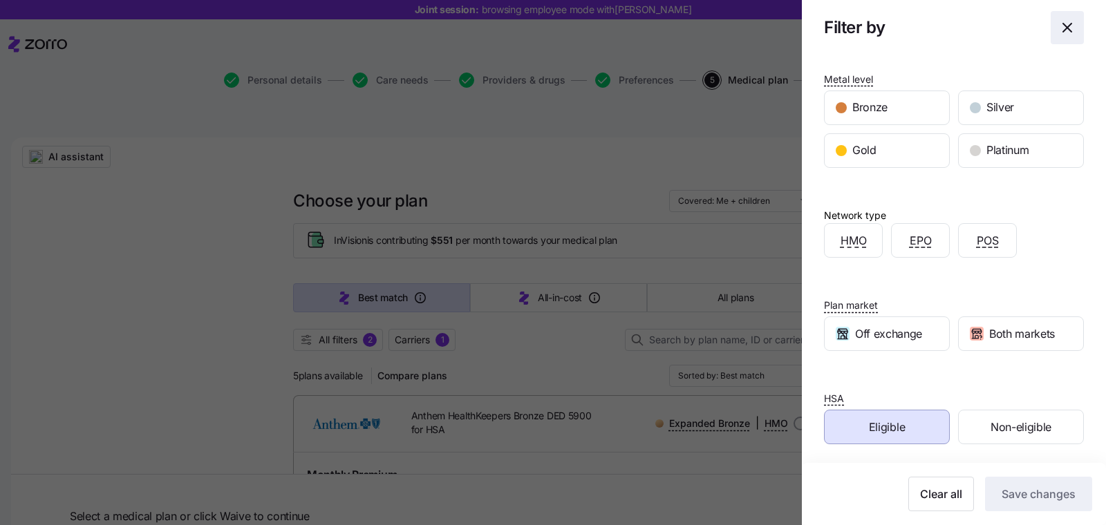
click at [1059, 28] on icon "button" at bounding box center [1067, 27] width 17 height 17
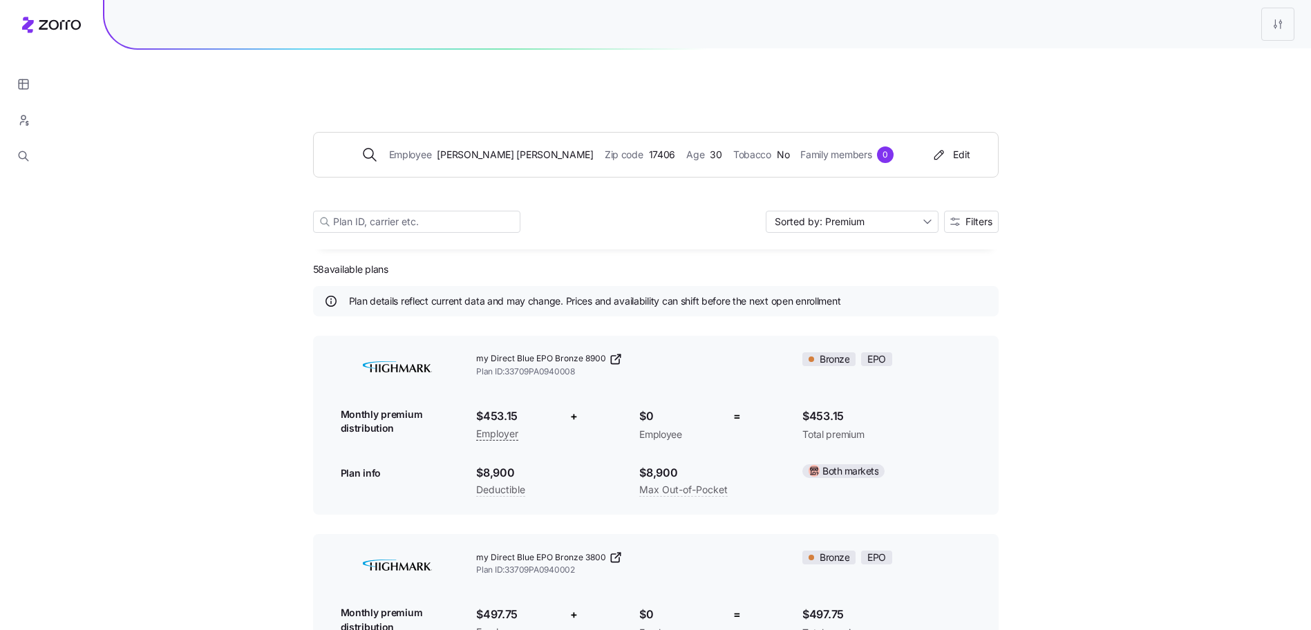
scroll to position [2979, 0]
